Goal: Task Accomplishment & Management: Manage account settings

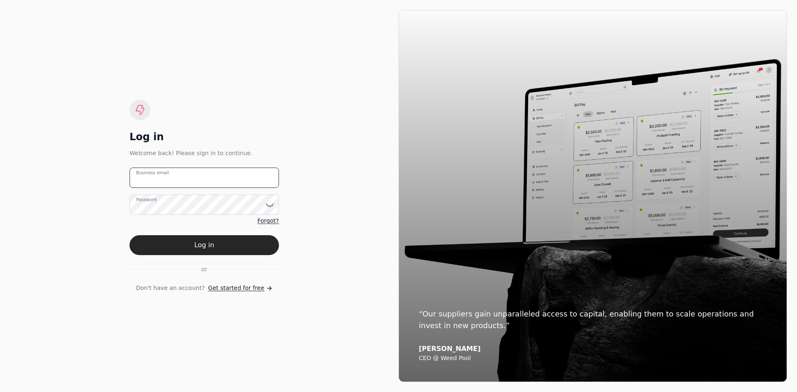
click at [250, 177] on email "Business email" at bounding box center [203, 178] width 149 height 20
type email "[EMAIL_ADDRESS][DOMAIN_NAME]"
click at [266, 287] on icon at bounding box center [269, 288] width 7 height 7
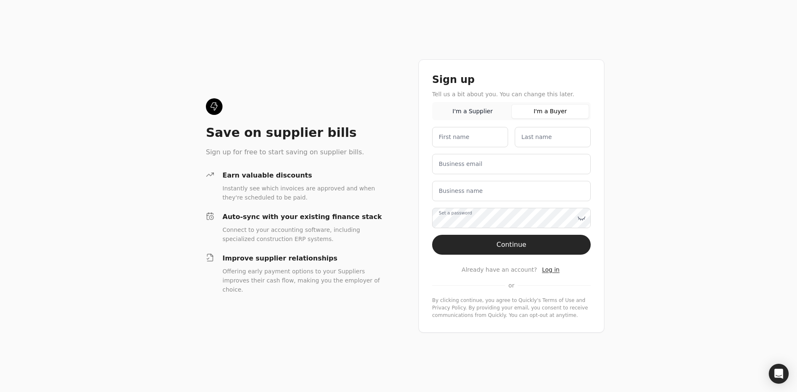
click at [543, 114] on button "I'm a Buyer" at bounding box center [550, 111] width 78 height 15
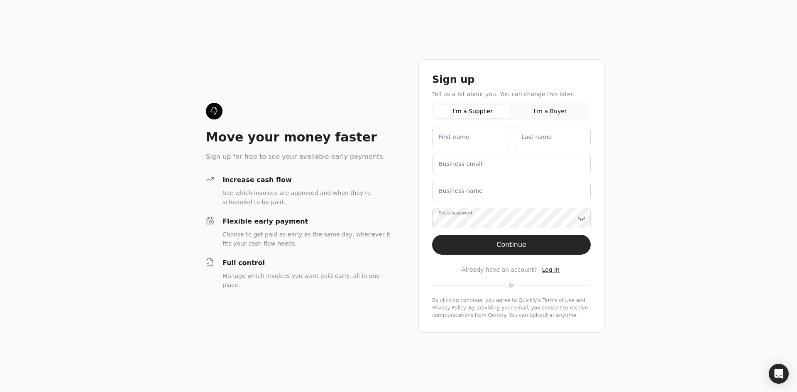
click at [479, 116] on button "I'm a Supplier" at bounding box center [473, 111] width 78 height 15
click at [476, 136] on name "First name" at bounding box center [470, 137] width 76 height 20
type name "Bruce"
type name "Porter"
type email "[EMAIL_ADDRESS][DOMAIN_NAME]"
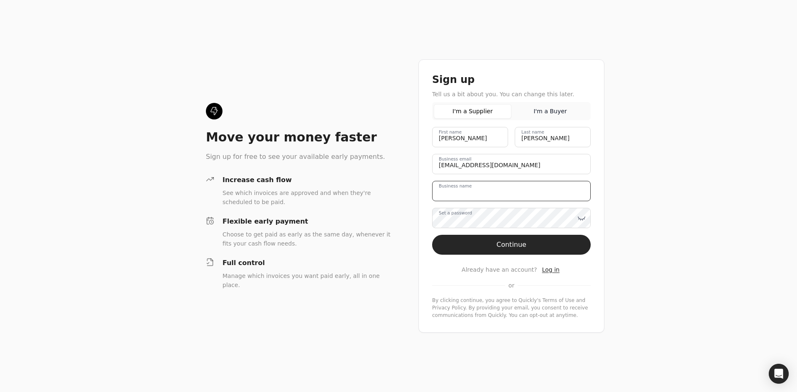
type name "Iron Elements INC"
click at [581, 214] on icon at bounding box center [581, 218] width 8 height 8
click at [471, 244] on button "Continue" at bounding box center [511, 245] width 158 height 20
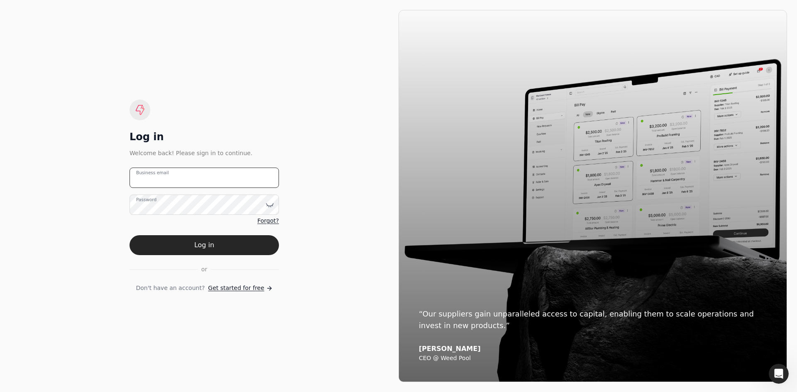
click at [201, 184] on email "Business email" at bounding box center [203, 178] width 149 height 20
type email "[EMAIL_ADDRESS][DOMAIN_NAME]"
click at [129, 235] on button "Log in" at bounding box center [203, 245] width 149 height 20
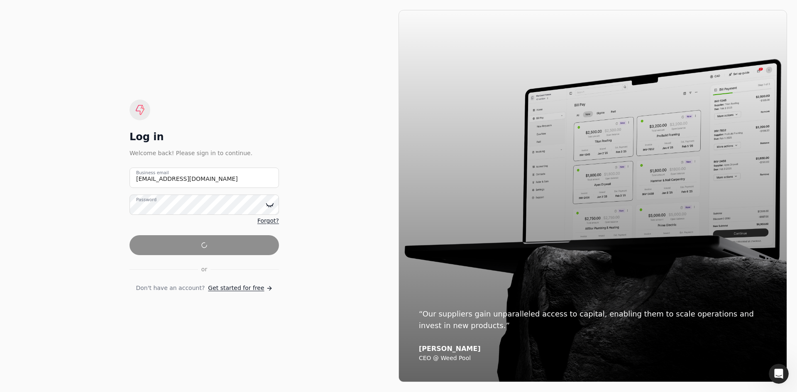
click at [269, 205] on icon at bounding box center [270, 205] width 8 height 8
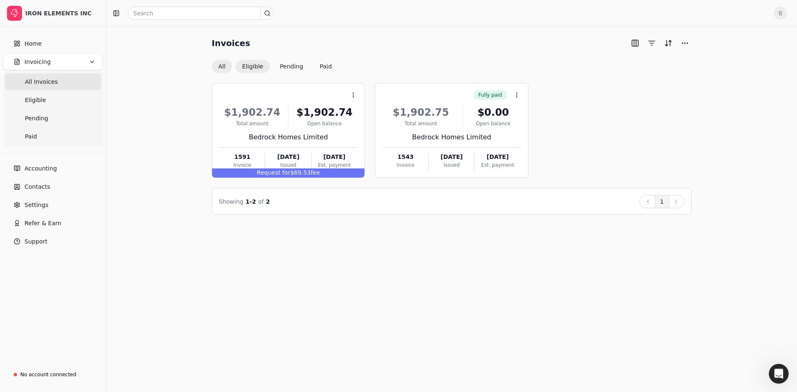
click at [253, 65] on button "Eligible" at bounding box center [252, 66] width 34 height 13
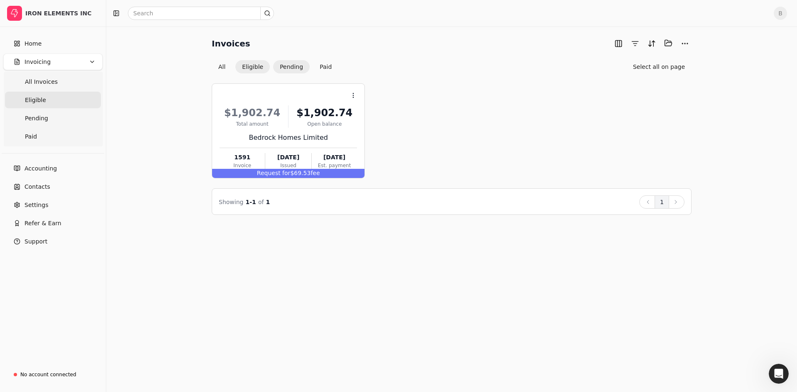
click at [290, 70] on button "Pending" at bounding box center [291, 66] width 37 height 13
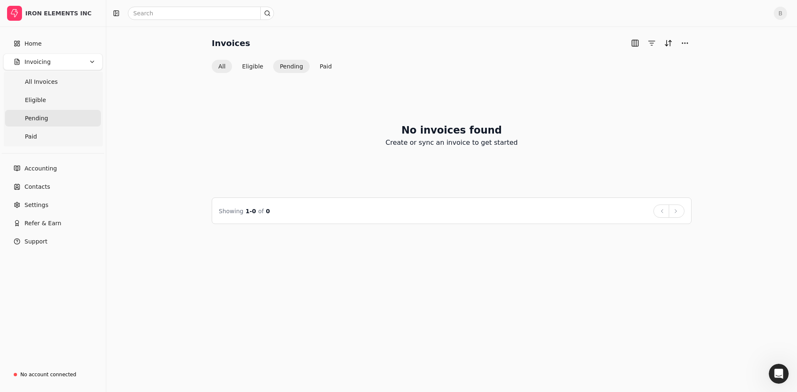
click at [221, 64] on button "All" at bounding box center [222, 66] width 20 height 13
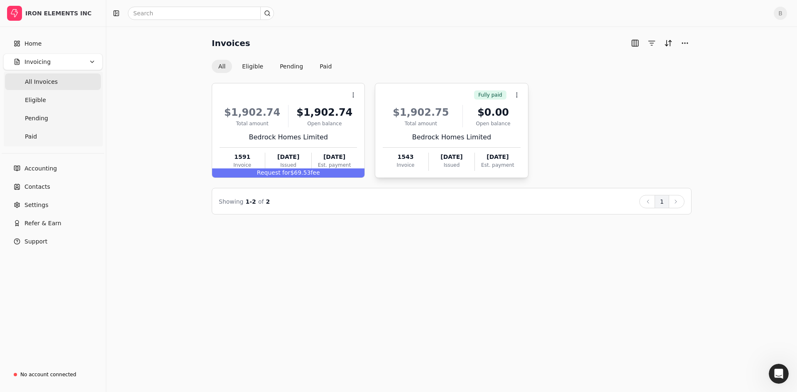
click at [423, 126] on div "Total amount" at bounding box center [420, 123] width 76 height 7
click at [448, 255] on div "Invoices All Eligible Pending Paid Context Menu Button $1,902.74 Total amount $…" at bounding box center [451, 209] width 690 height 365
click at [349, 118] on div "$1,902.74" at bounding box center [324, 112] width 65 height 15
click at [357, 119] on li "Open" at bounding box center [393, 115] width 102 height 15
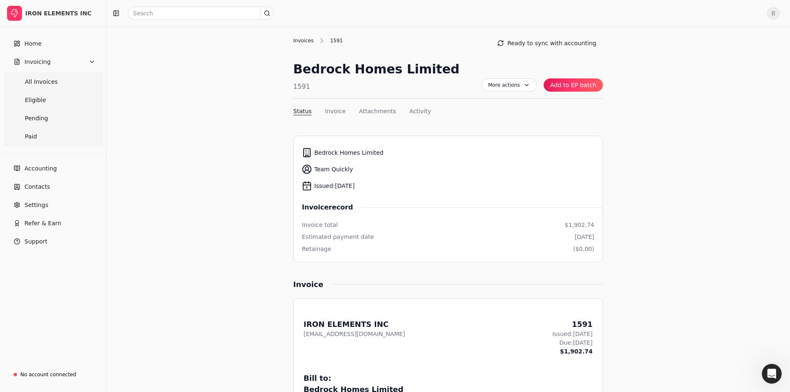
click at [300, 39] on div "Invoices" at bounding box center [305, 40] width 24 height 7
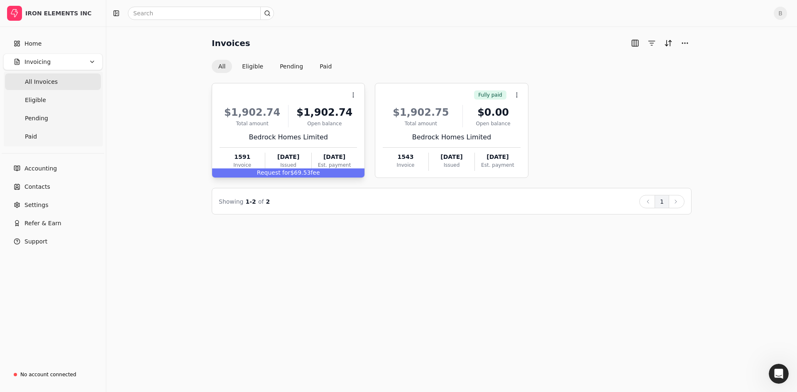
click at [295, 111] on div "$1,902.74" at bounding box center [324, 112] width 65 height 15
click at [378, 116] on li "Open" at bounding box center [393, 115] width 102 height 15
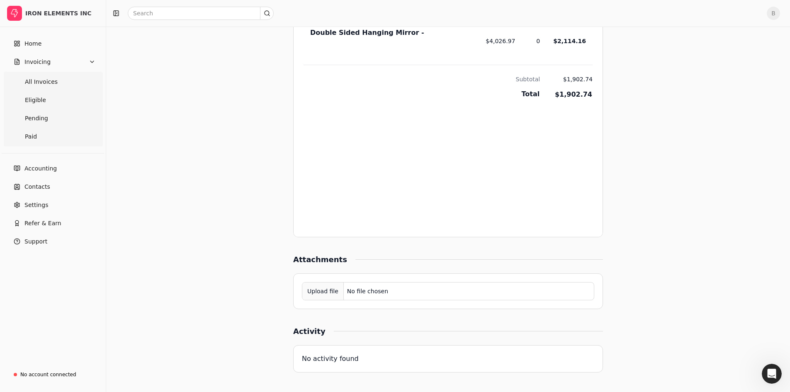
scroll to position [458, 0]
